Goal: Task Accomplishment & Management: Manage account settings

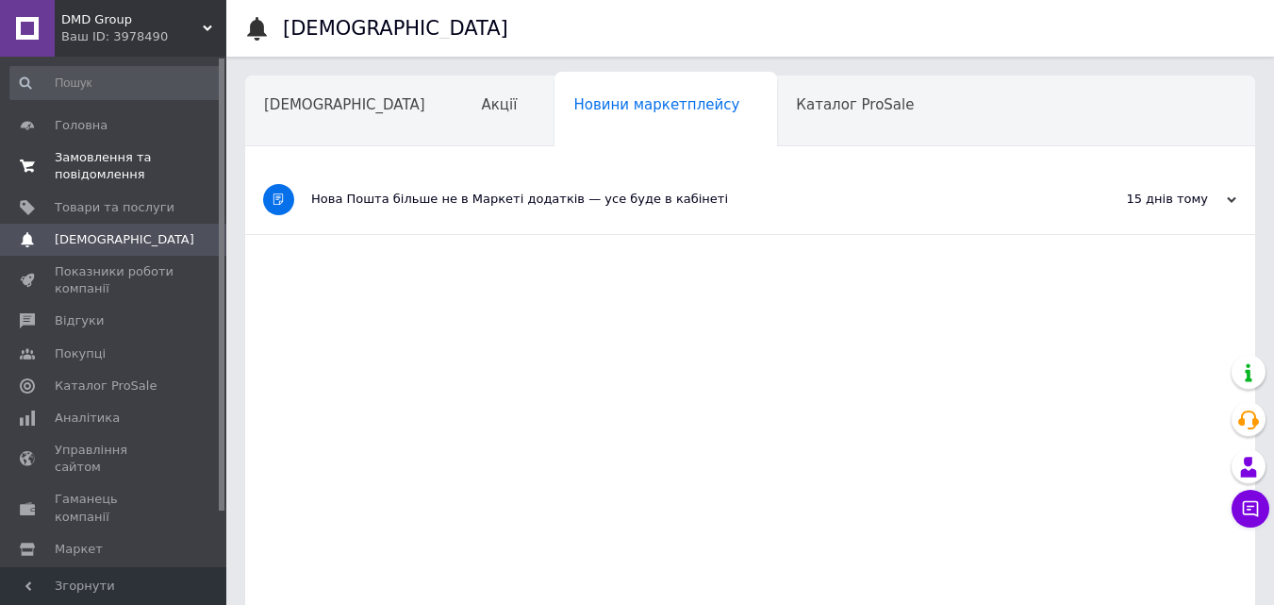
click at [106, 150] on span "Замовлення та повідомлення" at bounding box center [115, 166] width 120 height 34
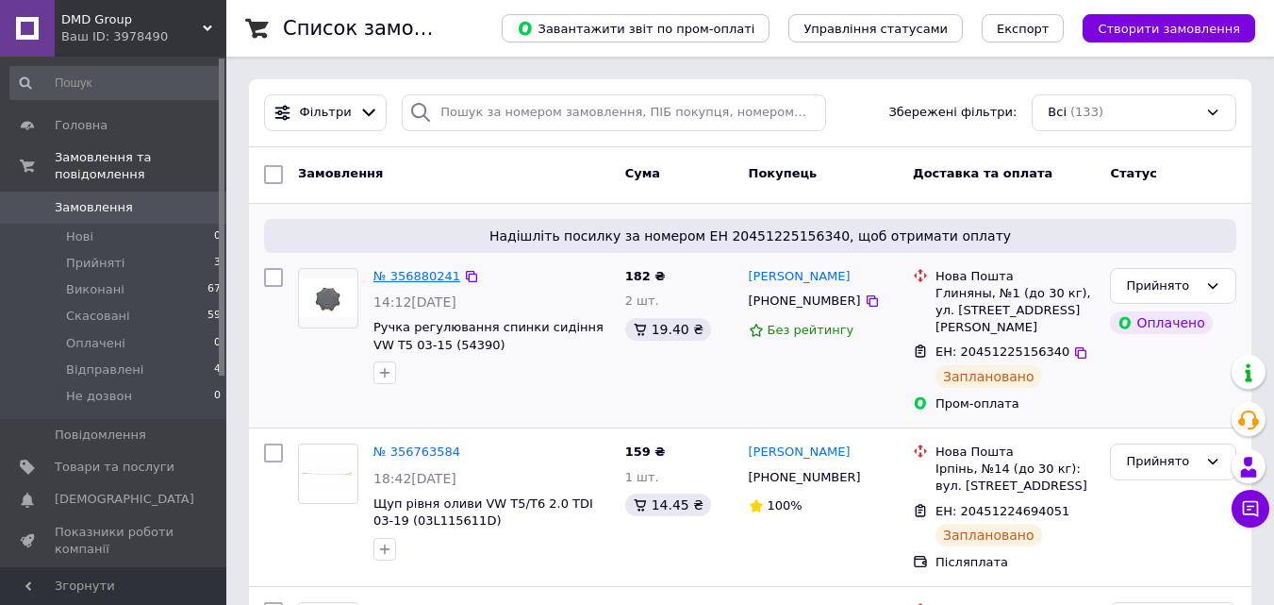
click at [405, 276] on link "№ 356880241" at bounding box center [416, 276] width 87 height 14
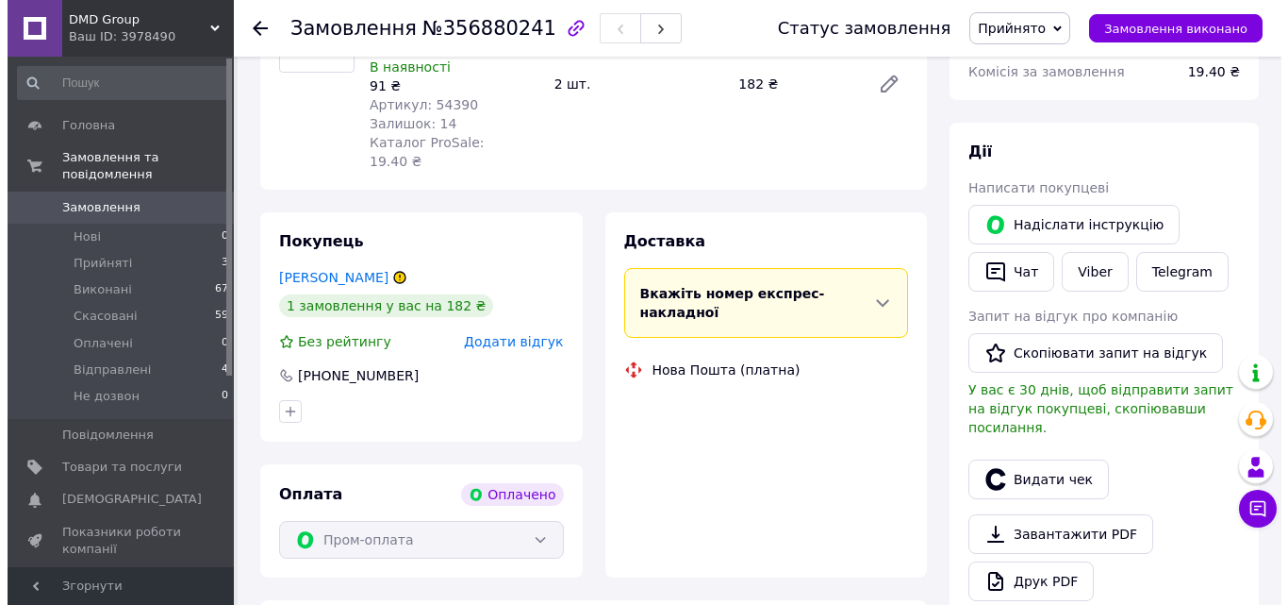
scroll to position [283, 0]
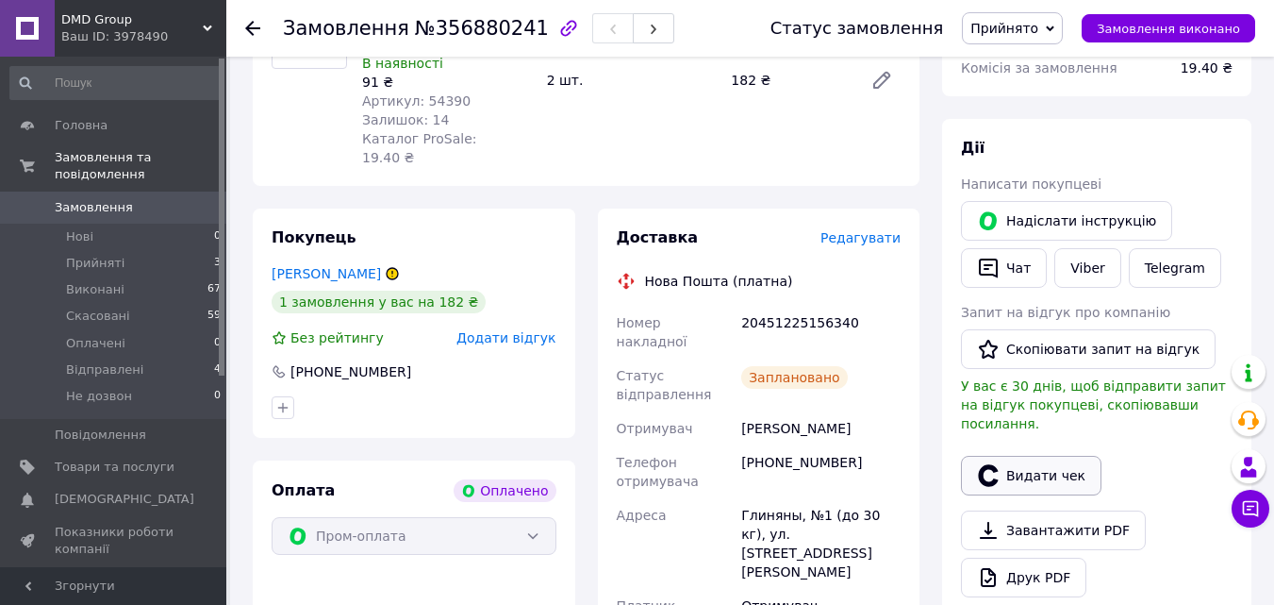
click at [1011, 456] on button "Видати чек" at bounding box center [1031, 476] width 141 height 40
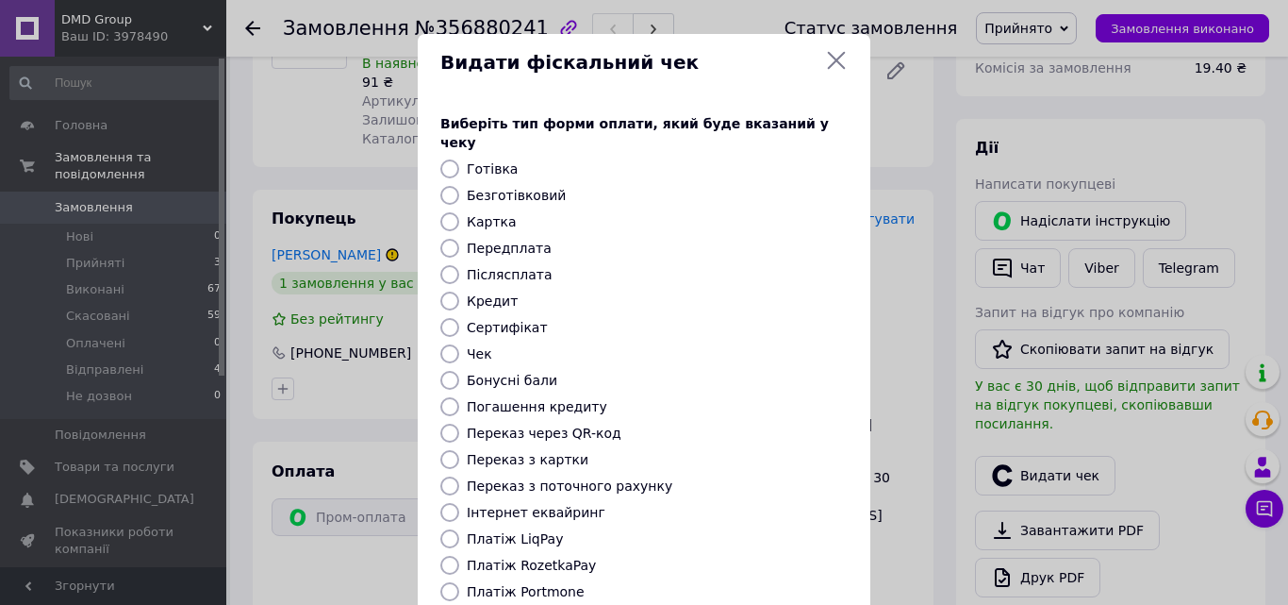
click at [476, 186] on div "Безготівковий" at bounding box center [657, 195] width 389 height 19
click at [455, 186] on input "Безготівковий" at bounding box center [449, 195] width 19 height 19
radio input "true"
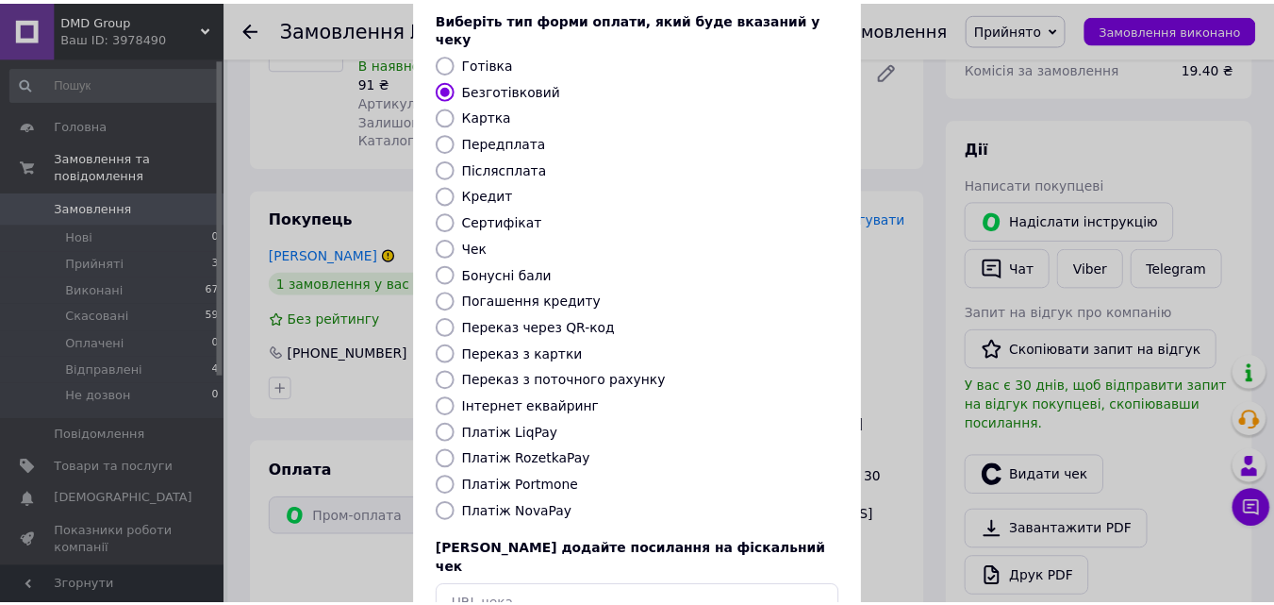
scroll to position [206, 0]
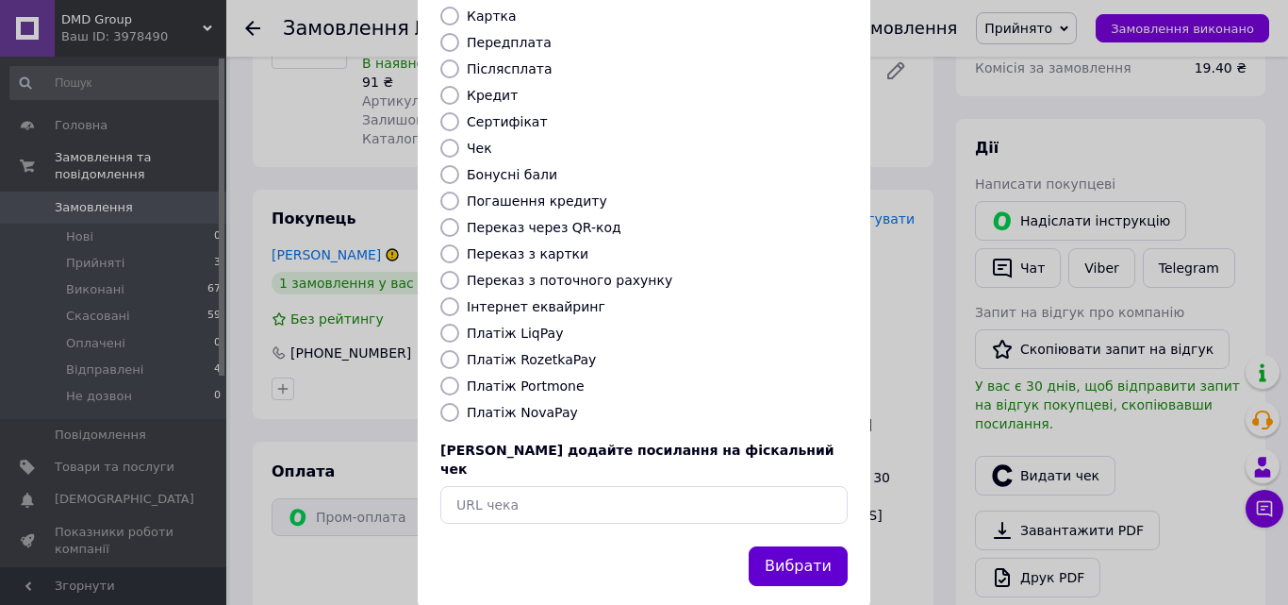
click at [806, 546] on button "Вибрати" at bounding box center [798, 566] width 99 height 41
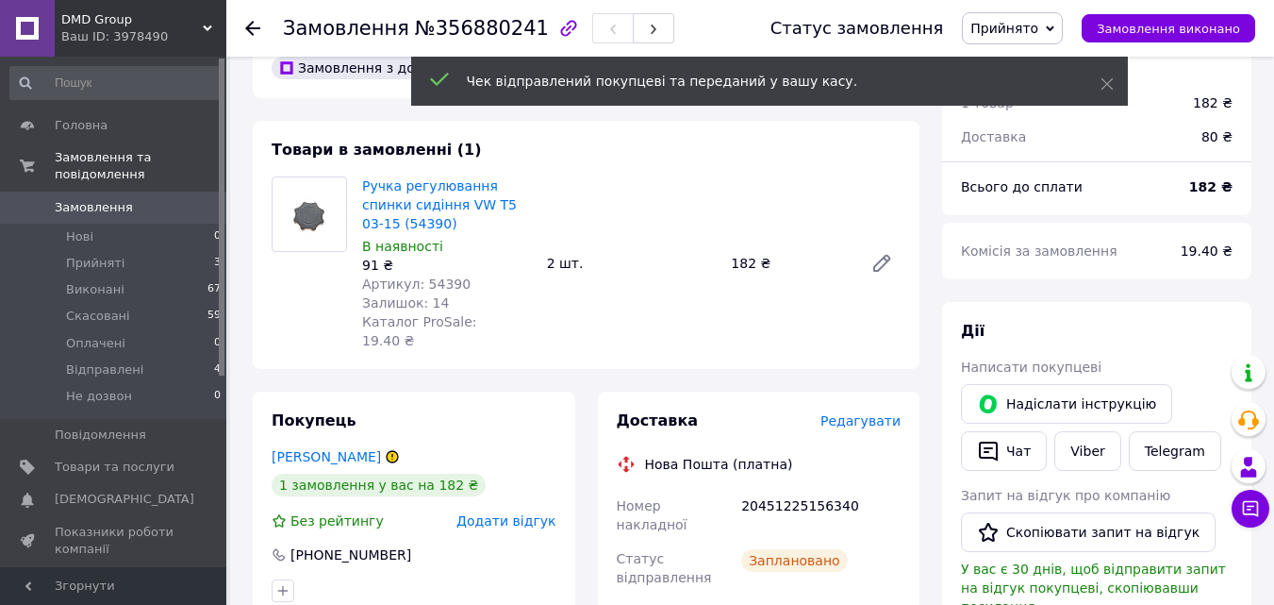
scroll to position [0, 0]
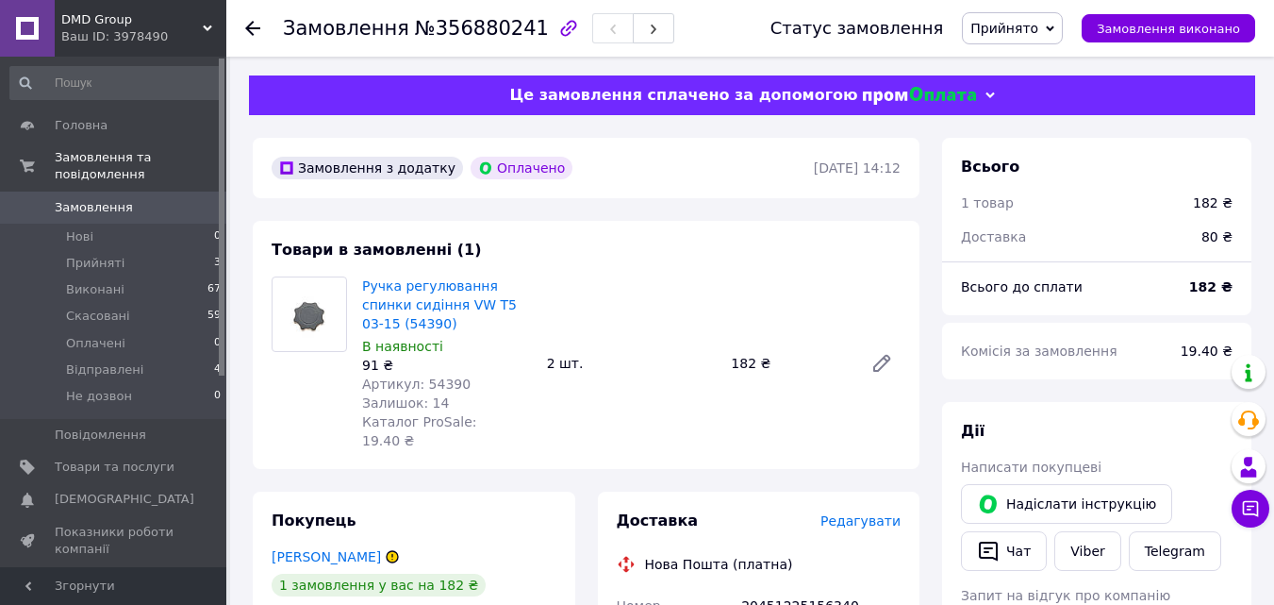
click at [138, 199] on span "Замовлення" at bounding box center [115, 207] width 120 height 17
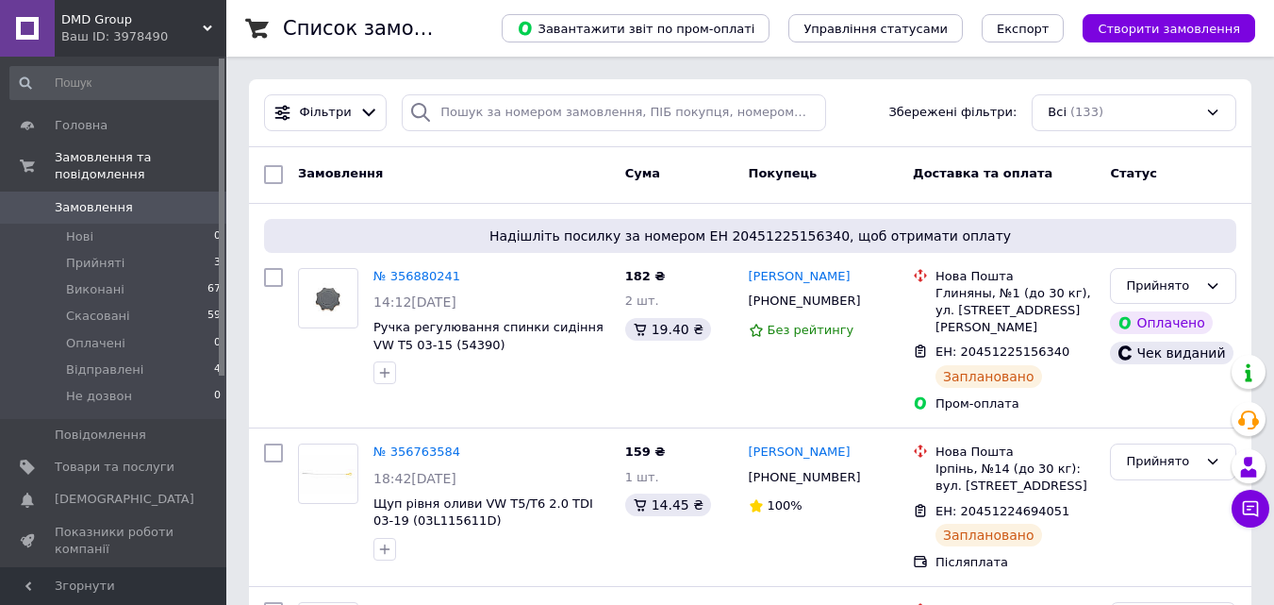
click at [122, 199] on span "Замовлення" at bounding box center [94, 207] width 78 height 17
click at [106, 199] on span "Замовлення" at bounding box center [94, 207] width 78 height 17
